Goal: Book appointment/travel/reservation

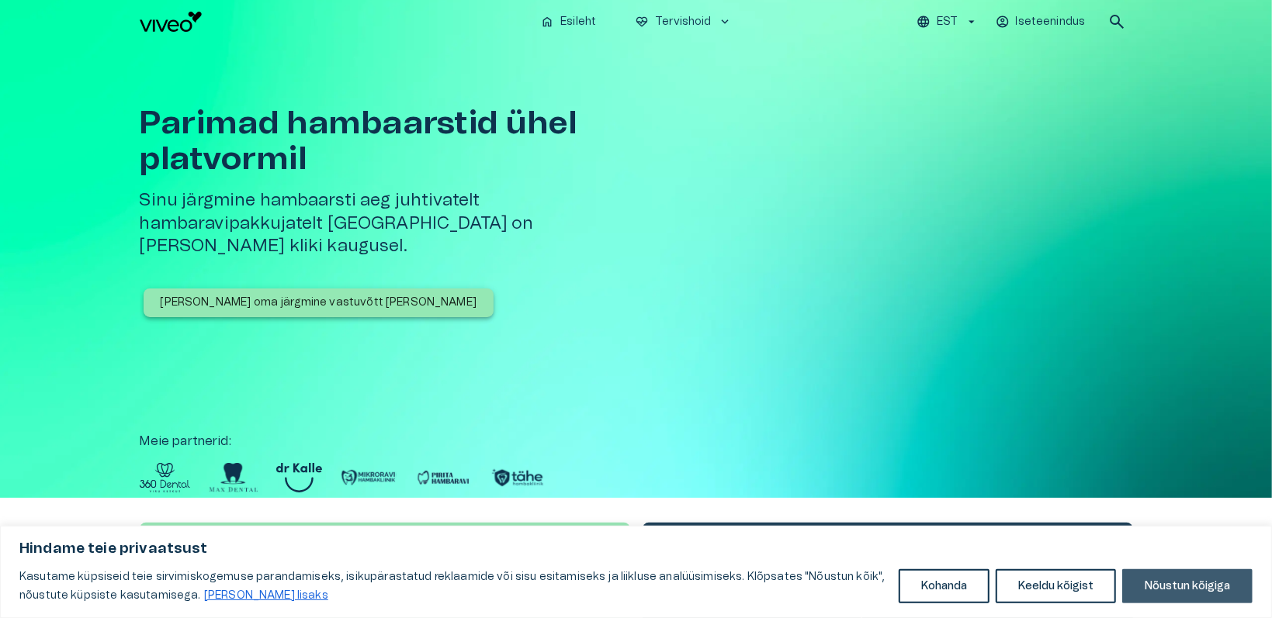
click at [1155, 578] on button "Nõustun kõigiga" at bounding box center [1187, 587] width 130 height 34
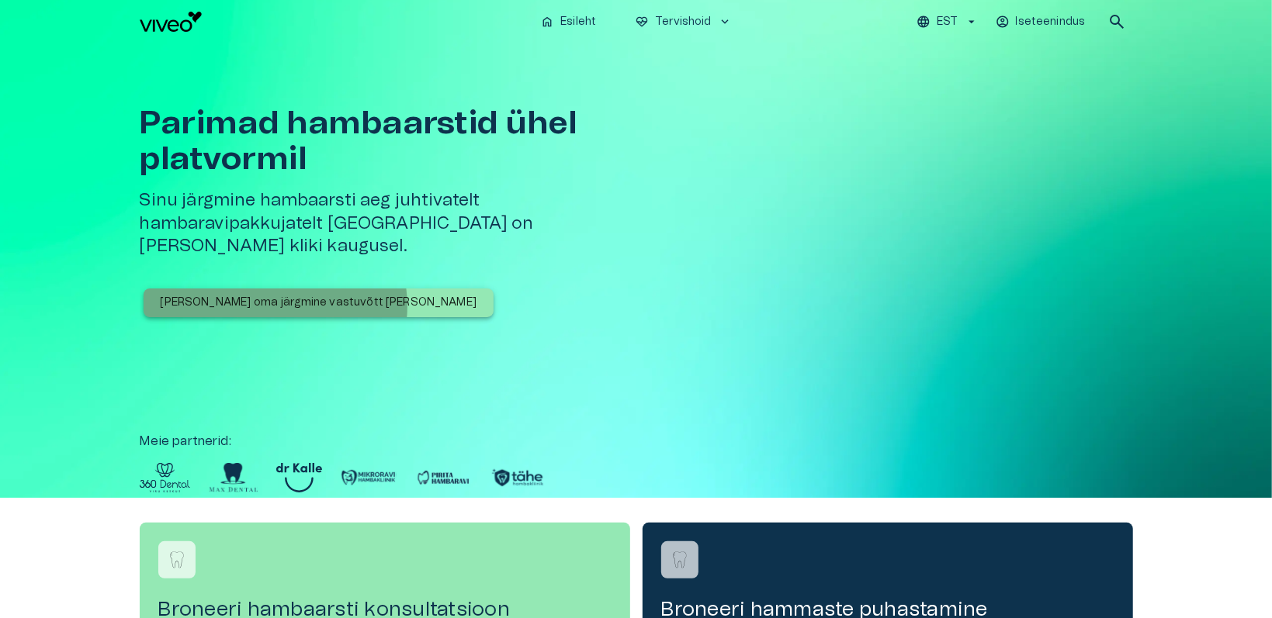
click at [275, 295] on p "[PERSON_NAME] oma järgmine vastuvõtt [PERSON_NAME]" at bounding box center [319, 303] width 317 height 16
